Goal: Task Accomplishment & Management: Use online tool/utility

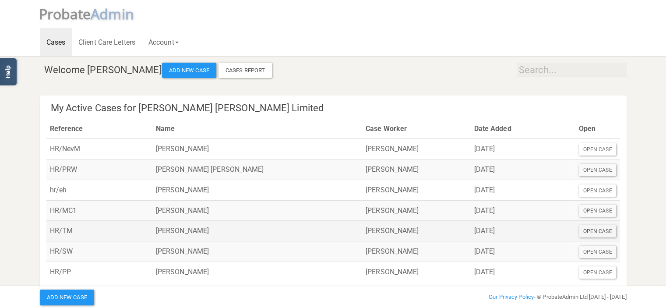
click at [598, 230] on div "Open Case" at bounding box center [598, 231] width 38 height 12
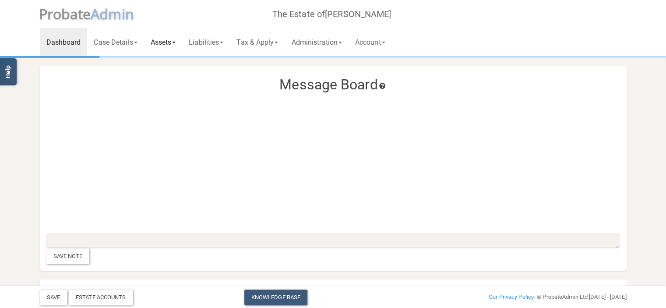
click at [165, 43] on link "Assets" at bounding box center [163, 42] width 39 height 28
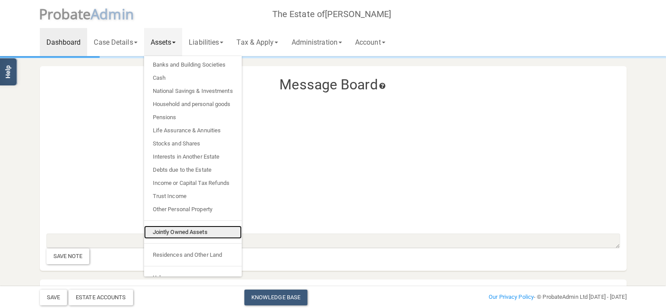
click at [184, 230] on link "Jointly Owned Assets" at bounding box center [193, 231] width 98 height 13
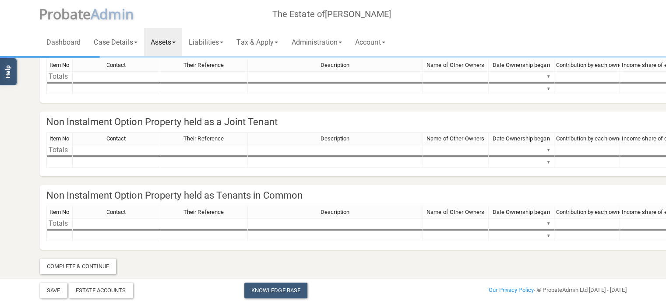
scroll to position [129, 0]
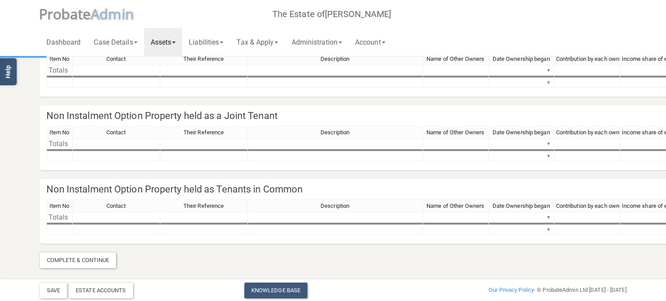
click at [176, 42] on span at bounding box center [174, 43] width 4 height 2
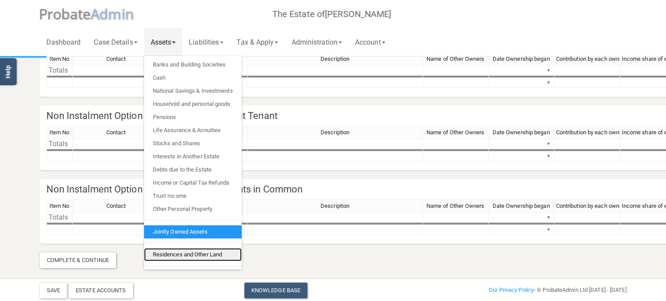
click at [194, 253] on link "Residences and Other Land" at bounding box center [193, 254] width 98 height 13
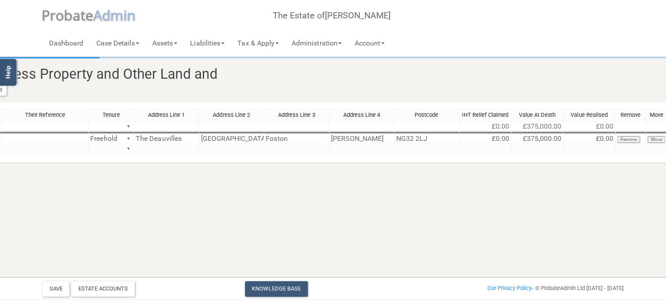
scroll to position [0, 257]
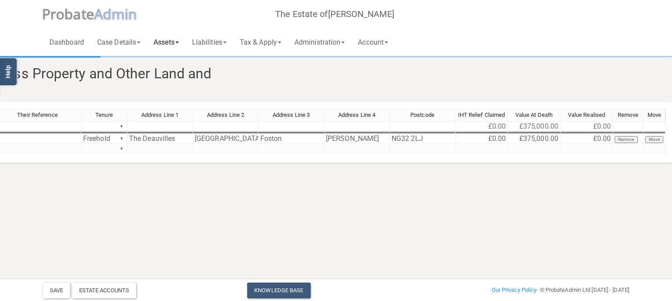
click at [167, 45] on link "Assets" at bounding box center [166, 42] width 39 height 28
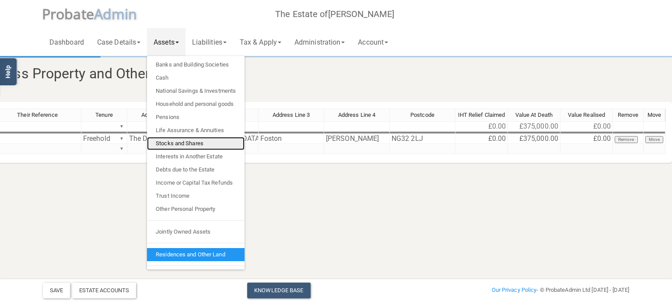
click at [179, 143] on link "Stocks and Shares" at bounding box center [196, 143] width 98 height 13
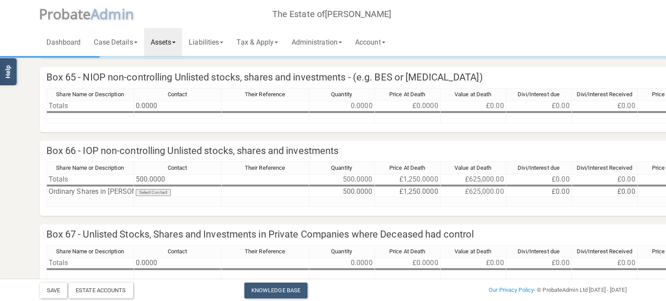
scroll to position [263, 0]
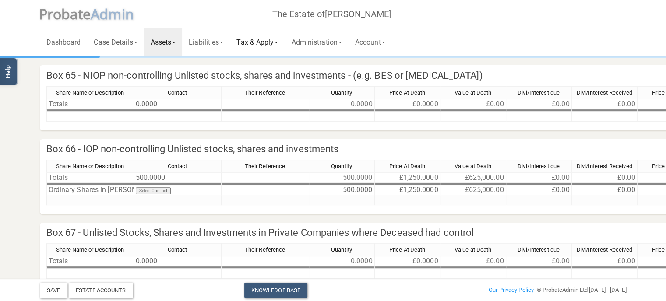
click at [277, 43] on link "Tax & Apply" at bounding box center [257, 42] width 55 height 28
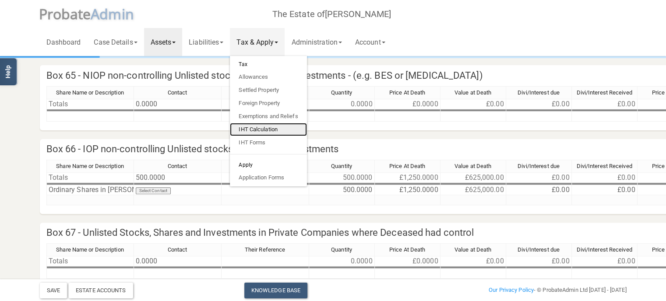
click at [272, 128] on link "IHT Calculation" at bounding box center [268, 129] width 77 height 13
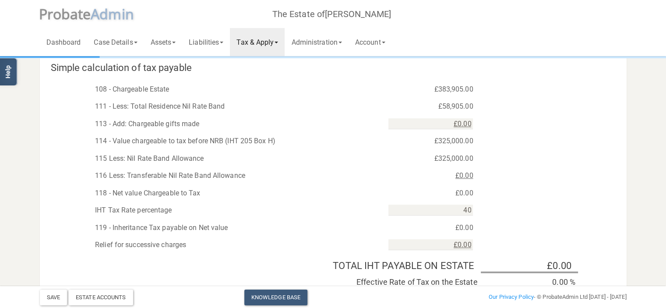
scroll to position [490, 0]
